Goal: Navigation & Orientation: Find specific page/section

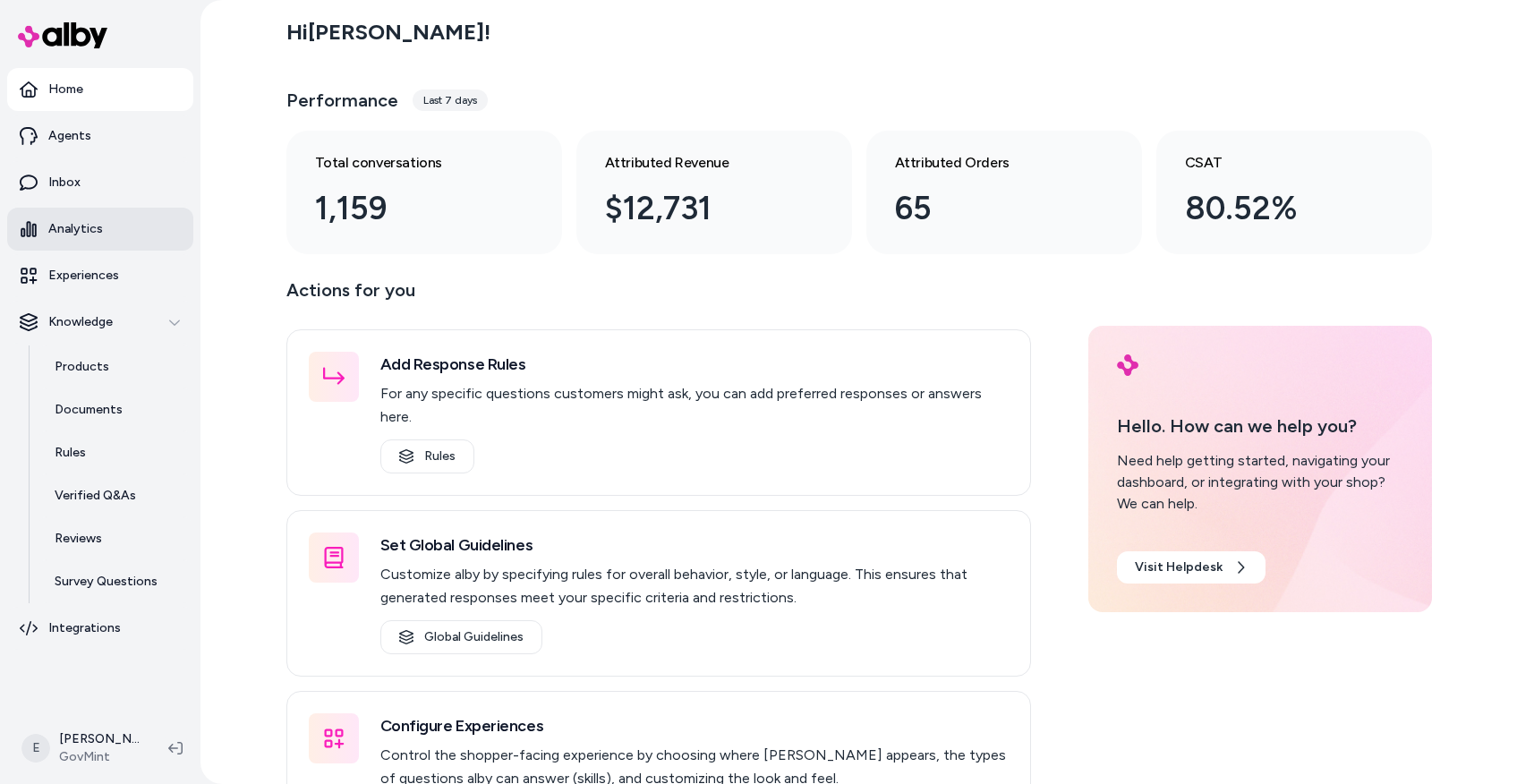
click at [88, 220] on p "Analytics" at bounding box center [76, 229] width 54 height 18
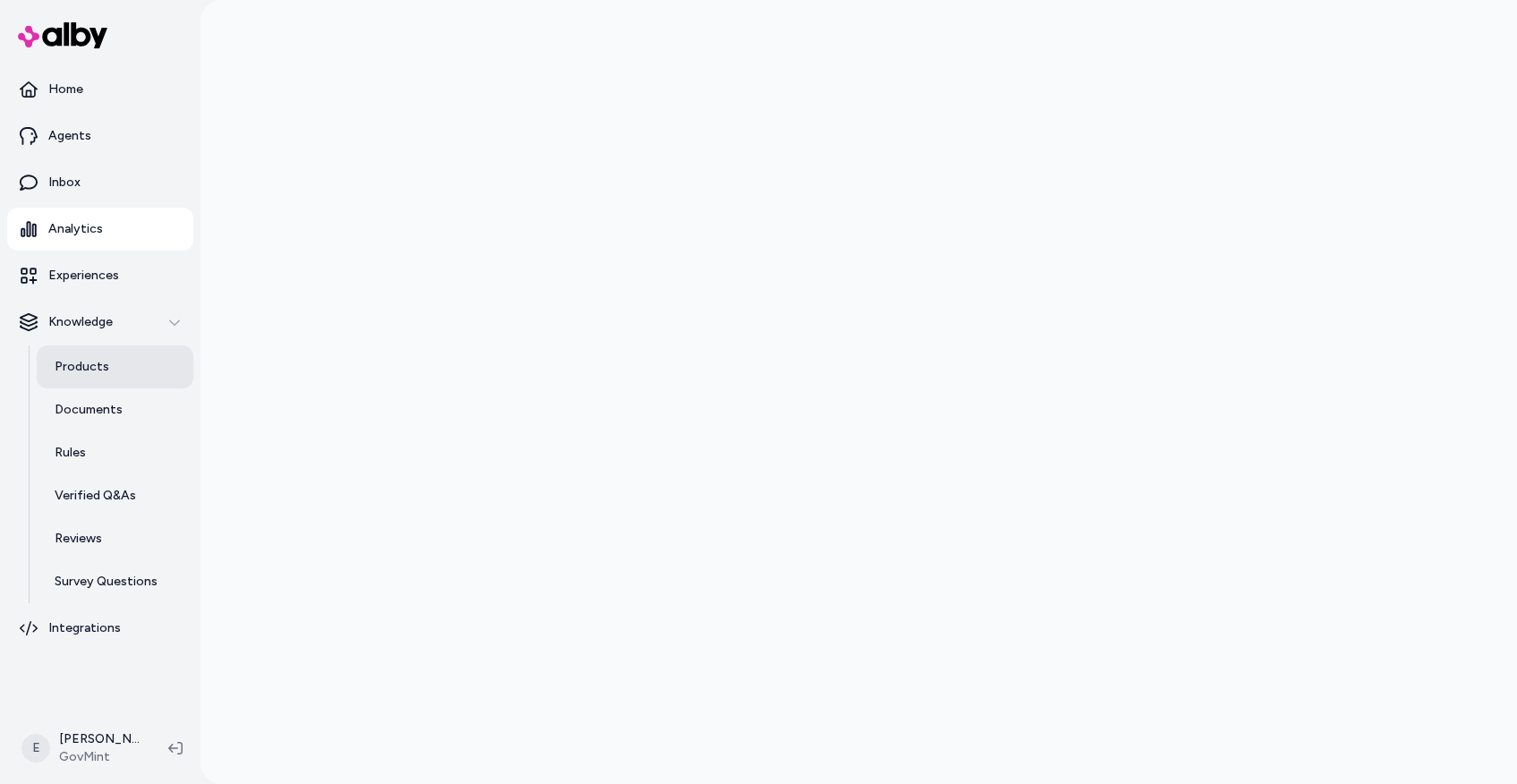
click at [103, 371] on p "Products" at bounding box center [82, 366] width 54 height 18
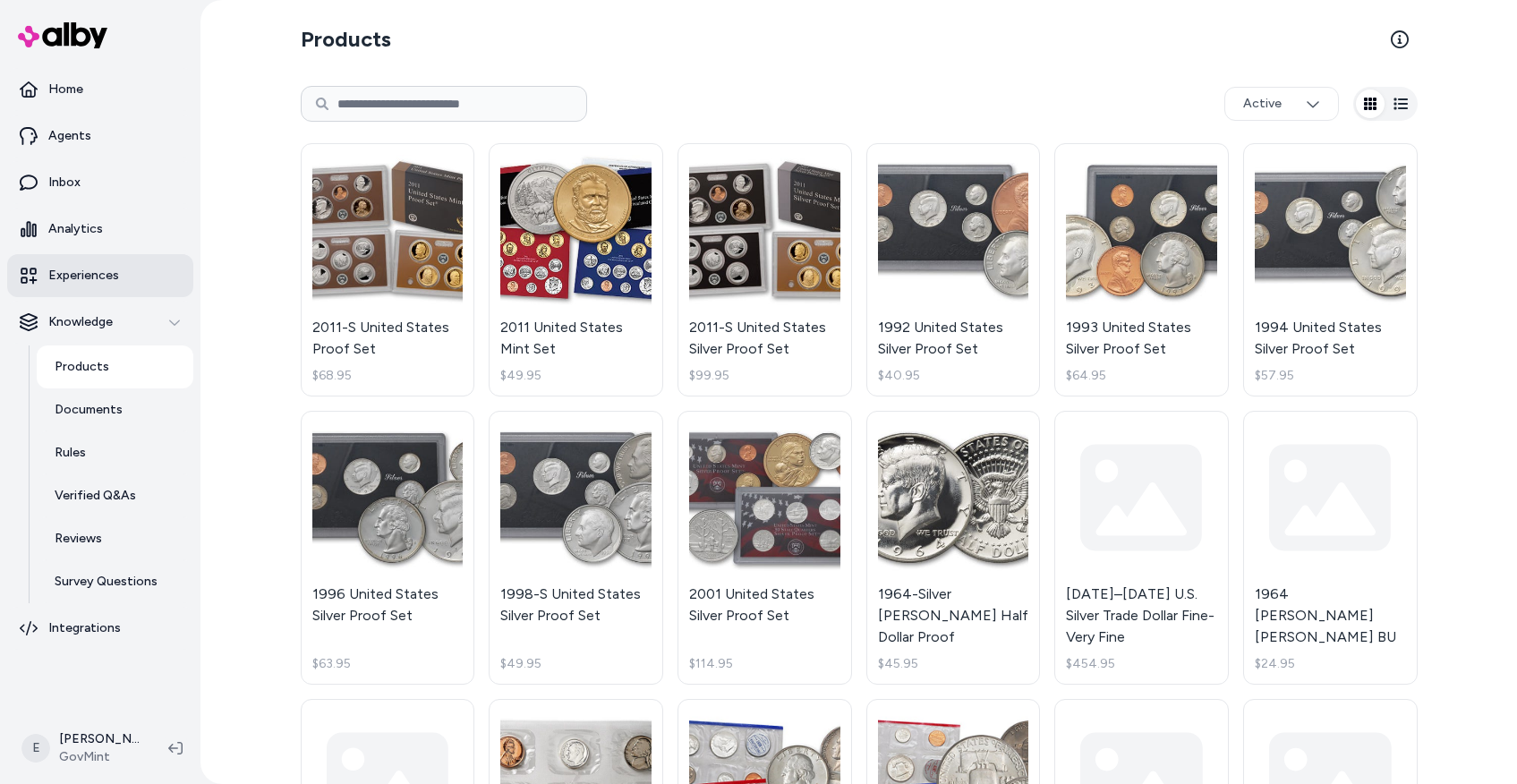
click at [97, 275] on p "Experiences" at bounding box center [83, 275] width 70 height 18
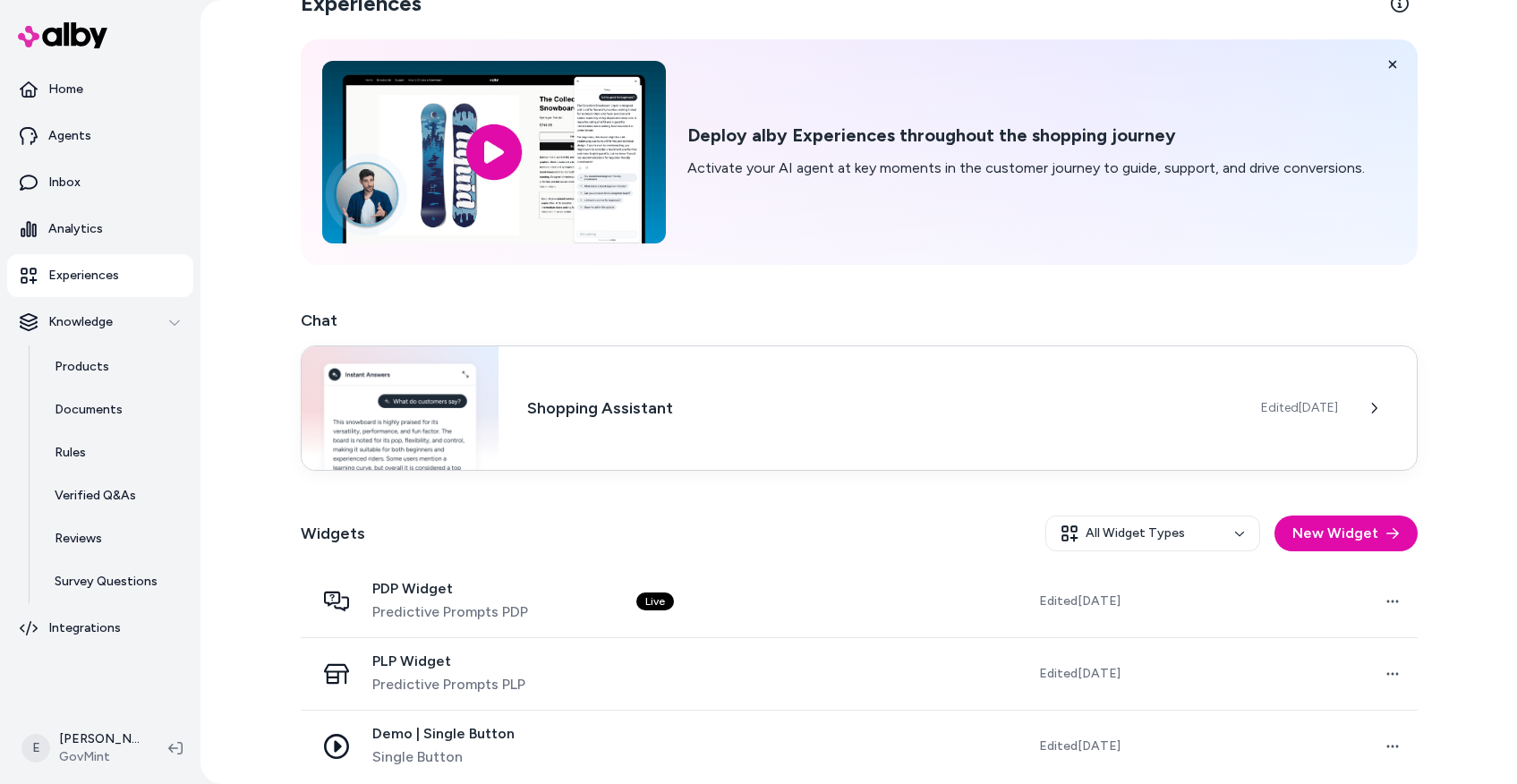
scroll to position [49, 0]
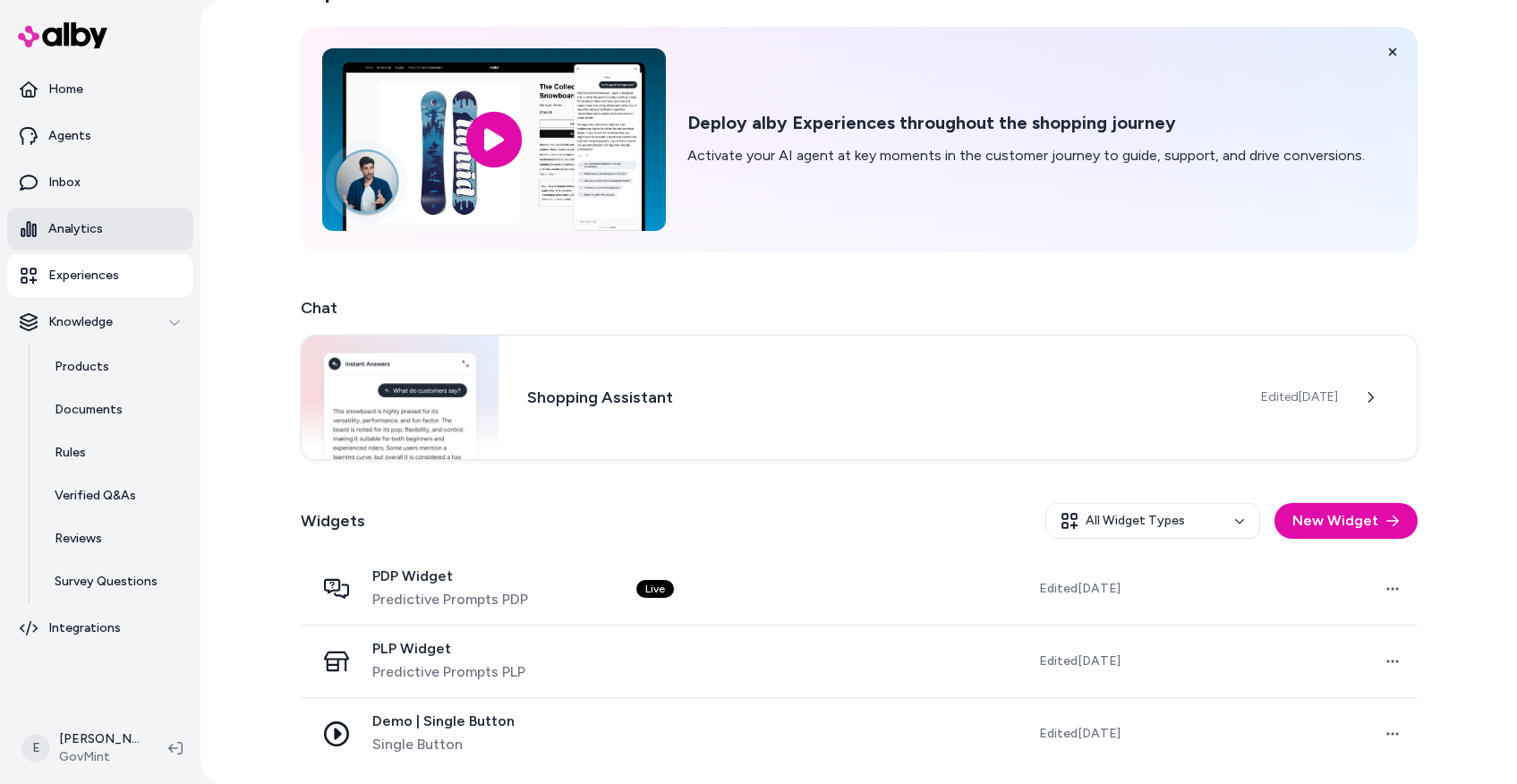
click at [73, 250] on link "Analytics" at bounding box center [100, 229] width 186 height 43
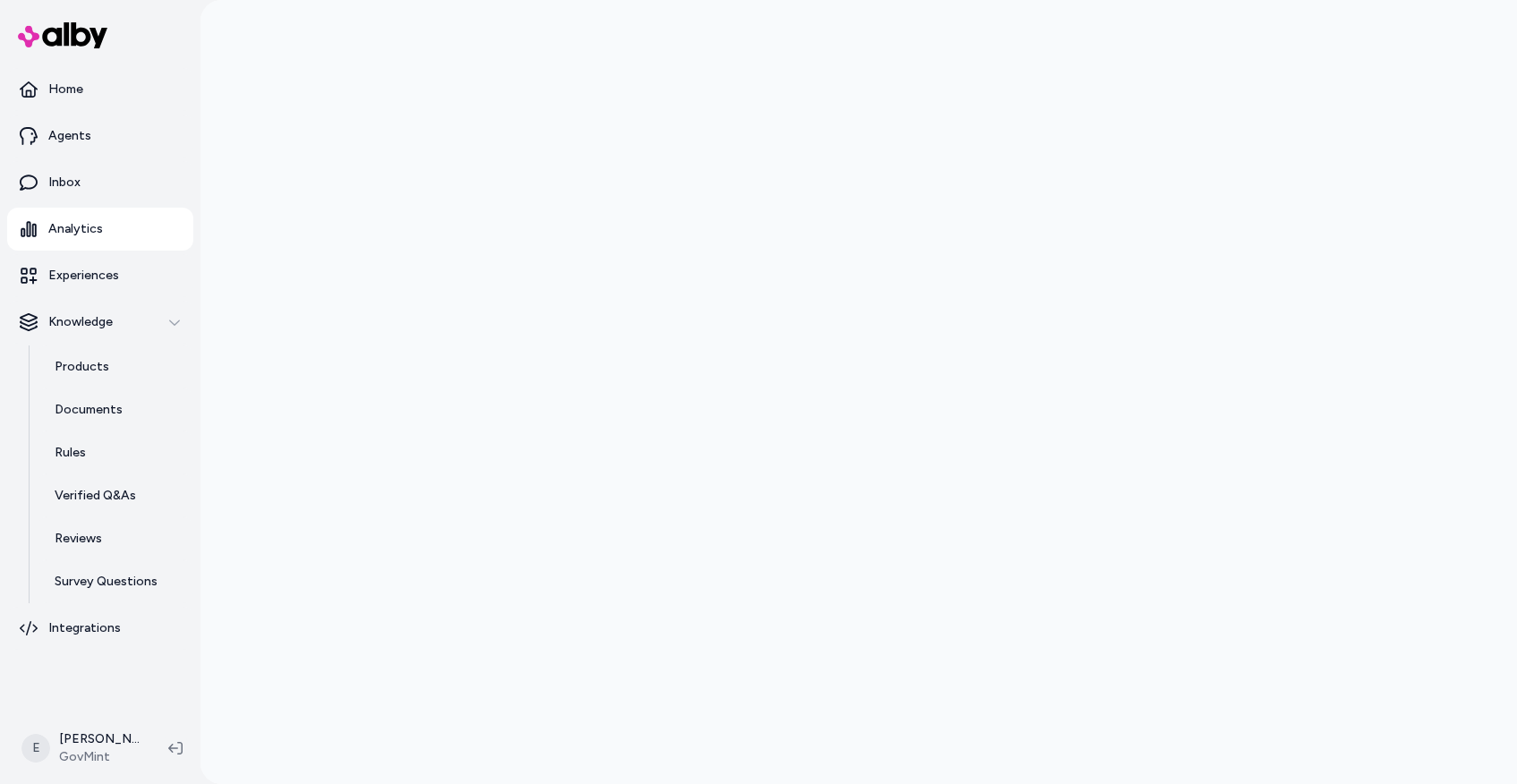
click at [70, 229] on p "Analytics" at bounding box center [76, 229] width 54 height 18
click at [56, 180] on p "Inbox" at bounding box center [65, 182] width 32 height 18
click at [56, 179] on p "Inbox" at bounding box center [65, 182] width 32 height 18
click at [73, 137] on p "Agents" at bounding box center [70, 136] width 43 height 18
click at [61, 127] on p "Agents" at bounding box center [70, 136] width 43 height 18
